Goal: Information Seeking & Learning: Learn about a topic

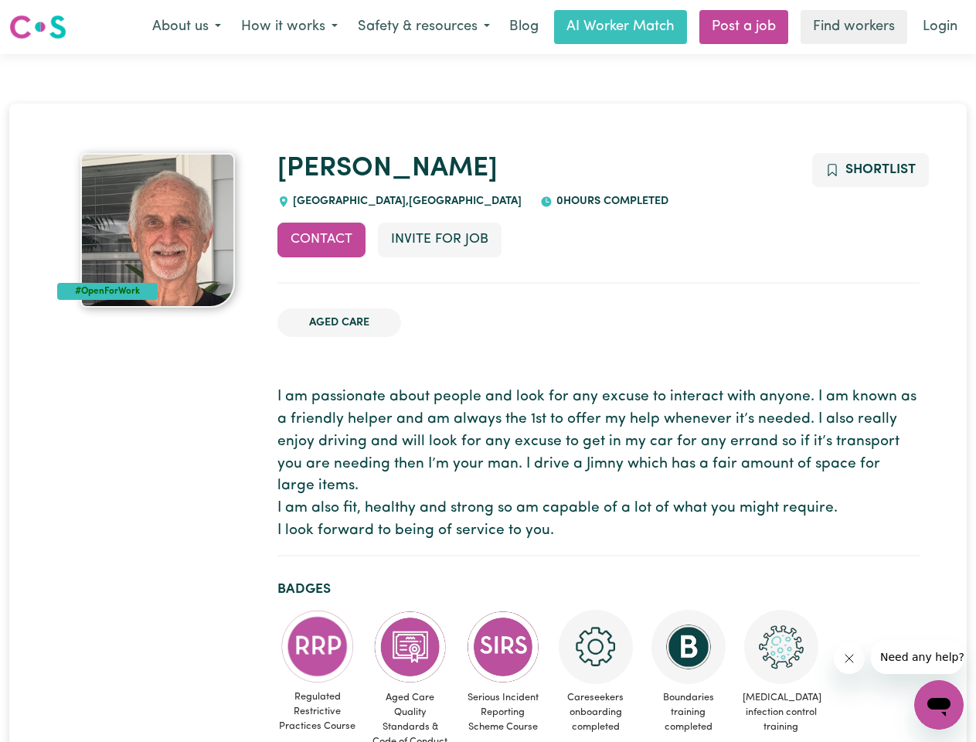
click at [186, 27] on button "About us" at bounding box center [186, 27] width 89 height 32
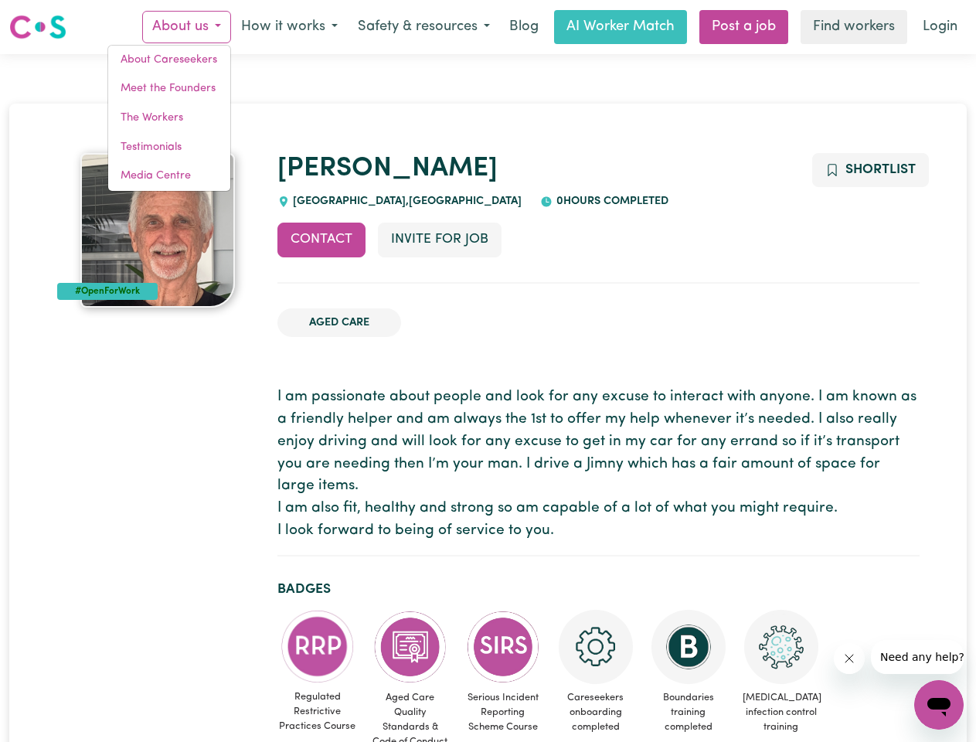
click at [288, 27] on button "How it works" at bounding box center [289, 27] width 117 height 32
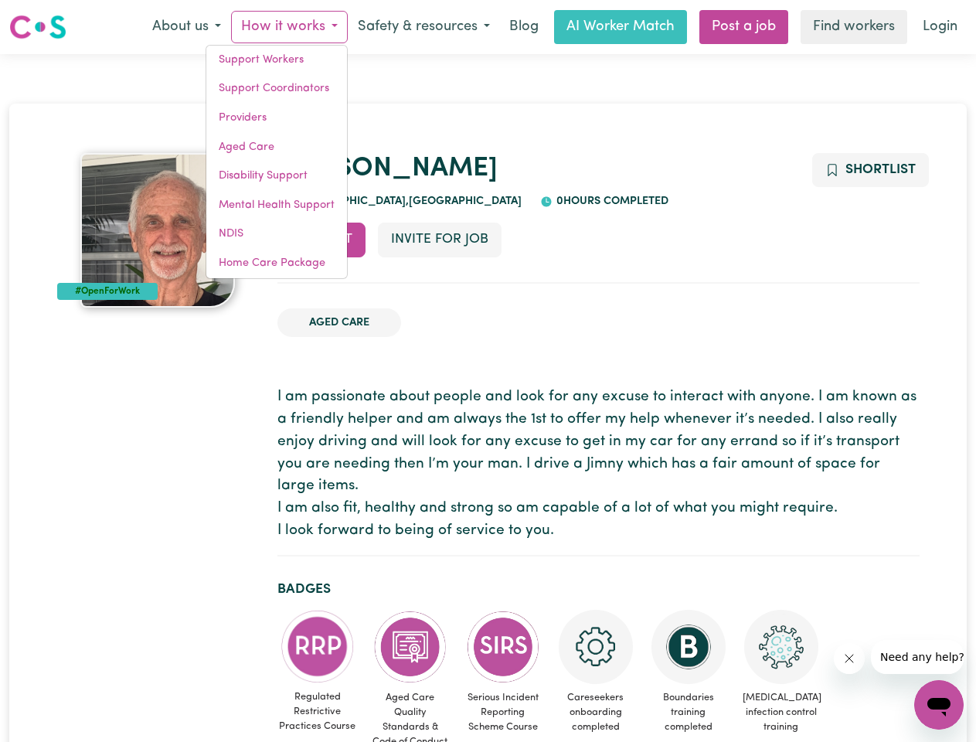
click at [423, 27] on button "Safety & resources" at bounding box center [424, 27] width 152 height 32
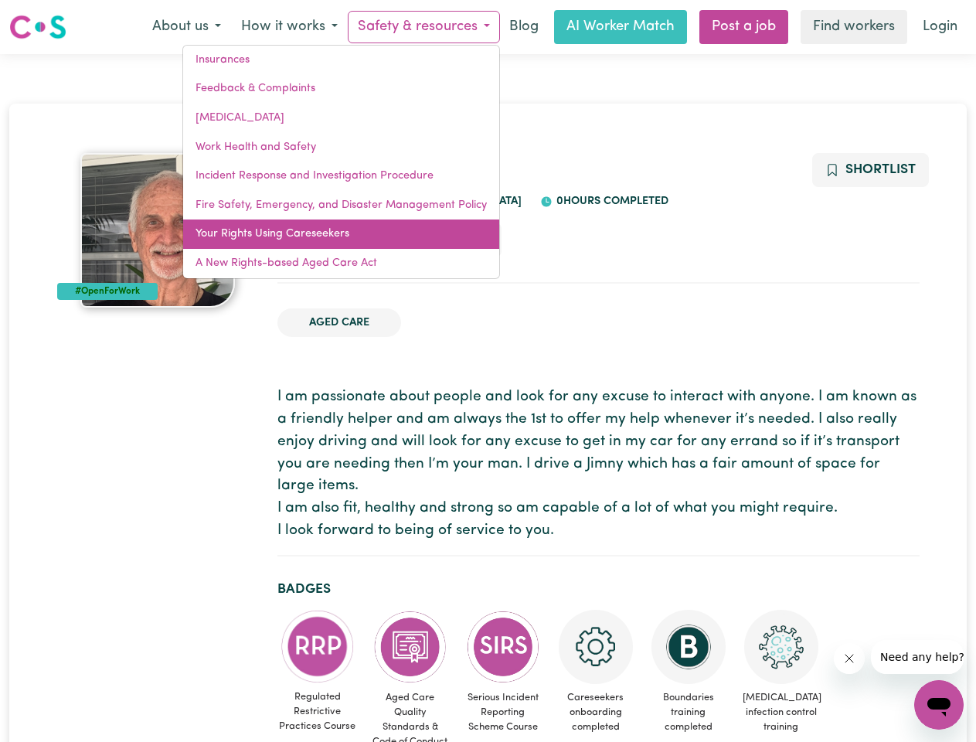
click at [322, 240] on link "Your Rights Using Careseekers" at bounding box center [341, 234] width 316 height 29
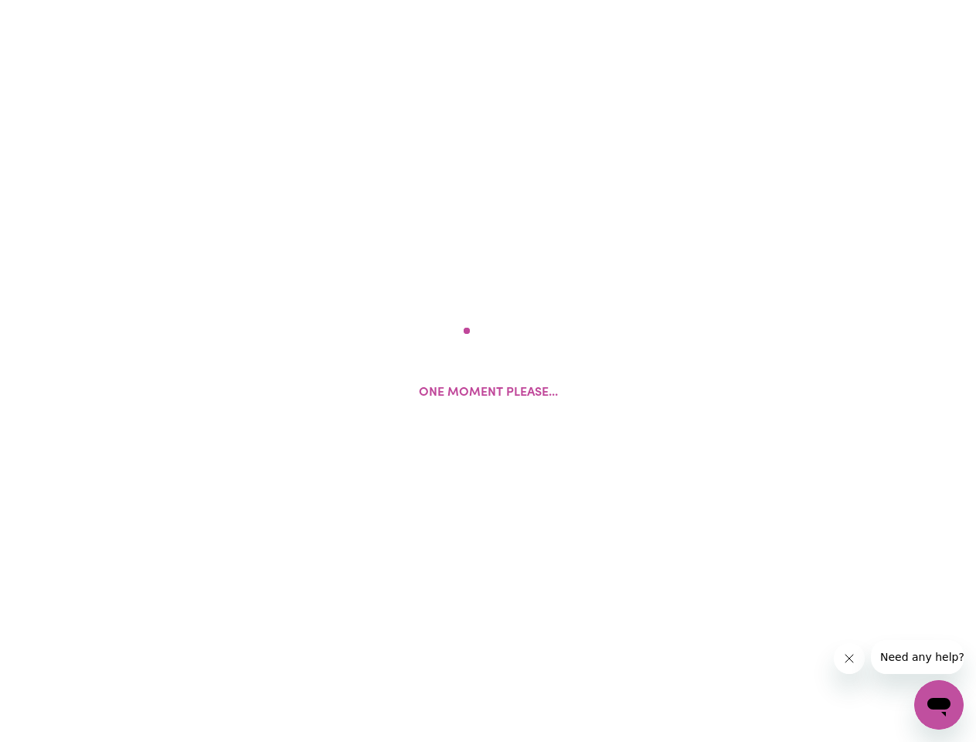
click at [439, 0] on html "One moment please..." at bounding box center [488, 0] width 976 height 0
click at [870, 0] on html at bounding box center [488, 0] width 976 height 0
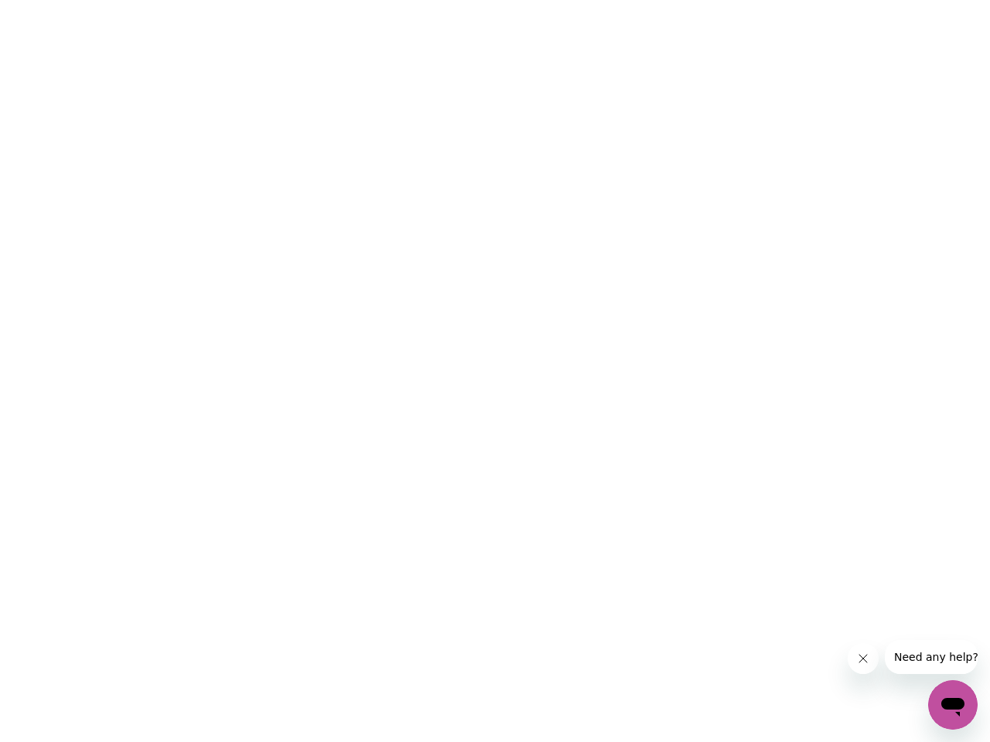
click at [318, 0] on html at bounding box center [495, 0] width 990 height 0
click at [411, 0] on html at bounding box center [495, 0] width 990 height 0
